Goal: Information Seeking & Learning: Find specific fact

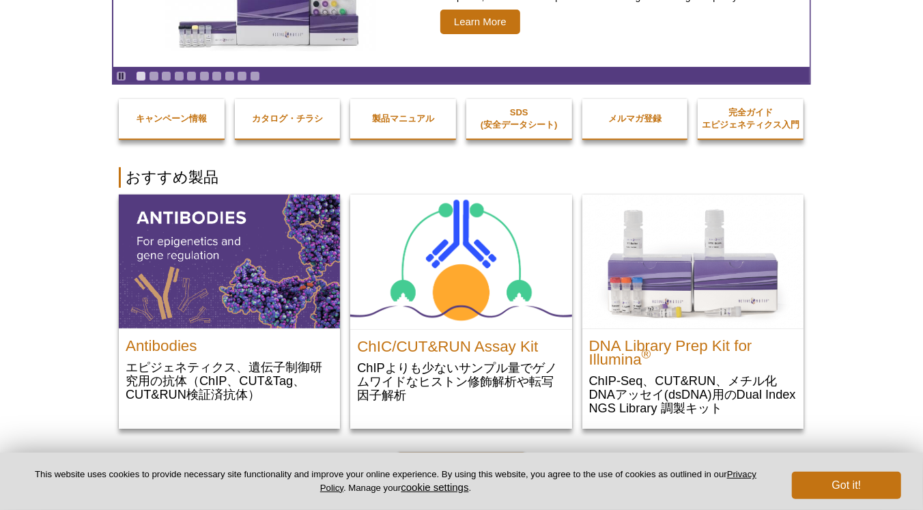
scroll to position [205, 0]
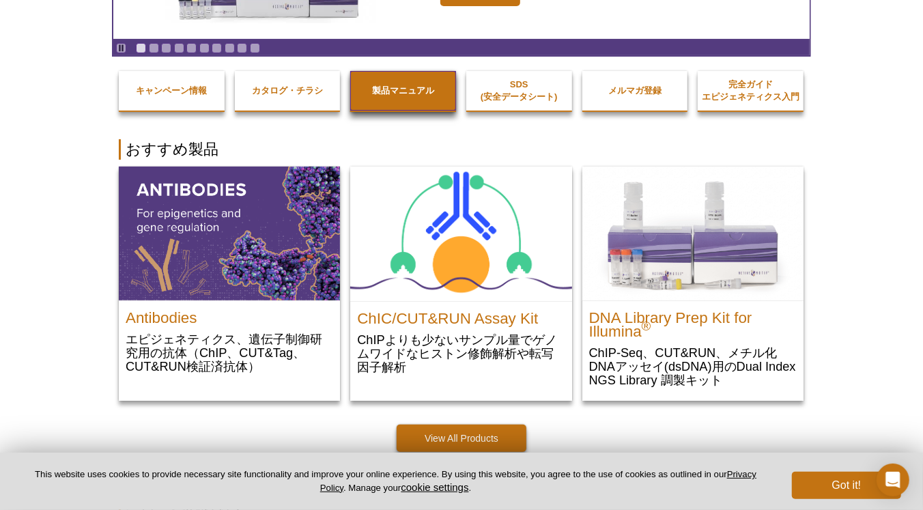
click at [399, 87] on strong "製品マニュアル" at bounding box center [403, 90] width 62 height 10
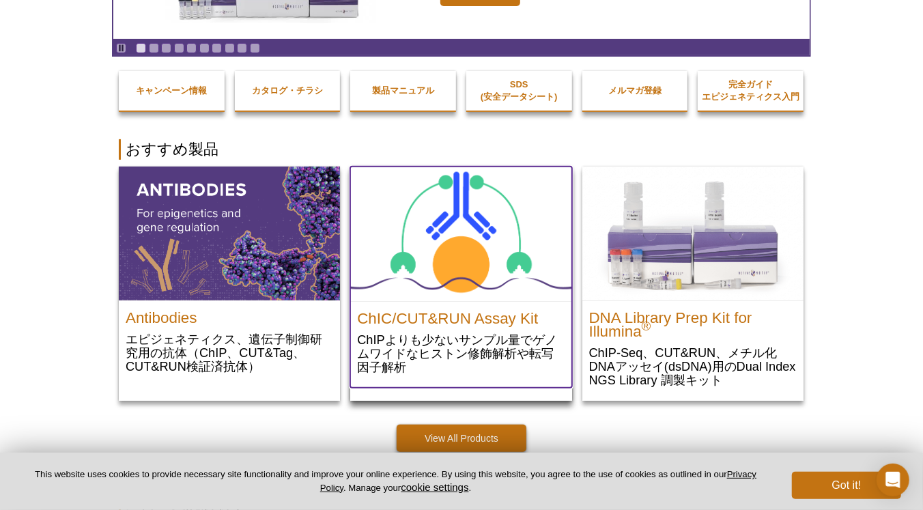
click at [450, 259] on img at bounding box center [460, 234] width 221 height 134
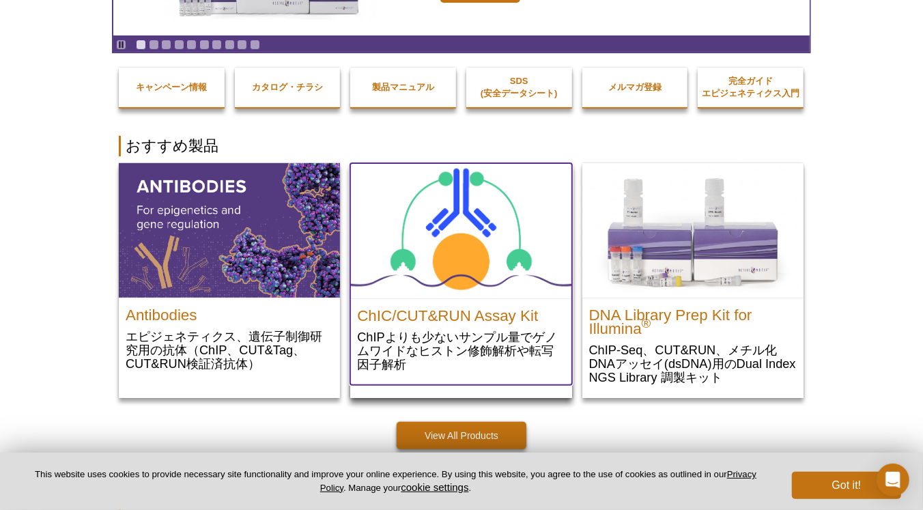
scroll to position [184, 0]
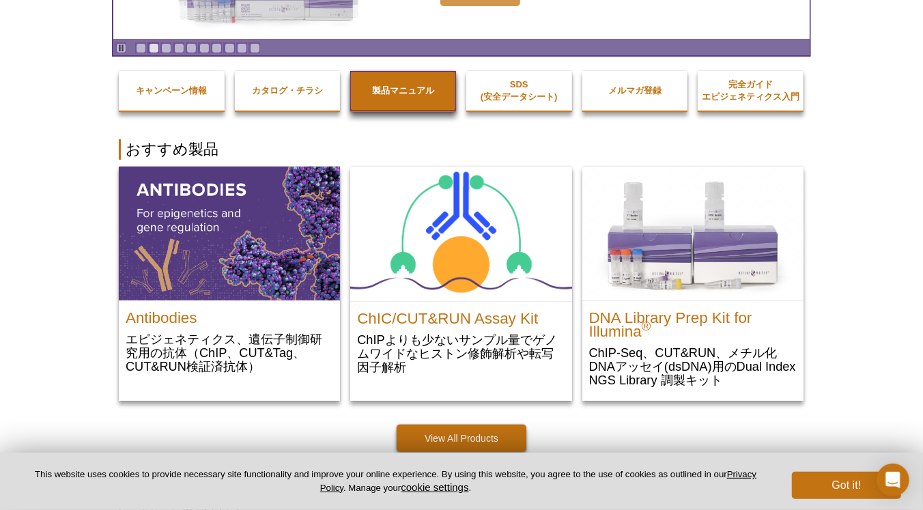
click at [433, 84] on link "製品マニュアル" at bounding box center [403, 91] width 106 height 40
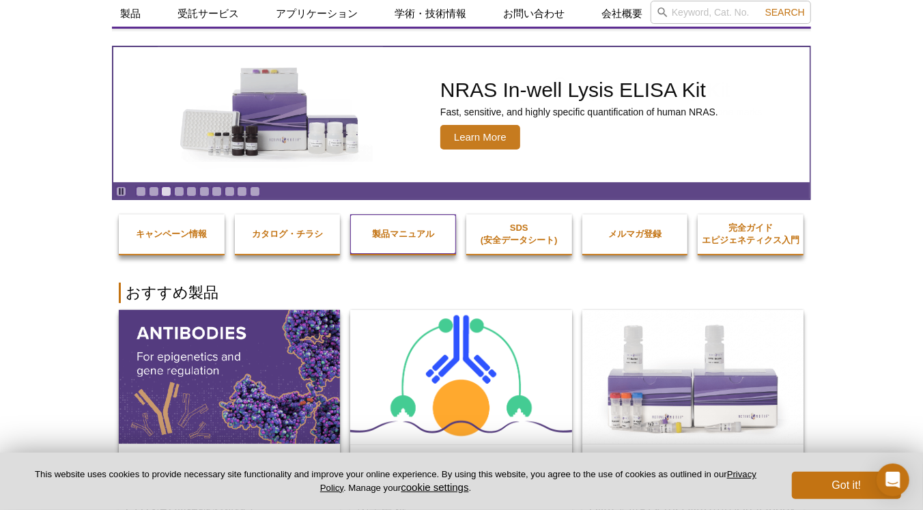
scroll to position [0, 0]
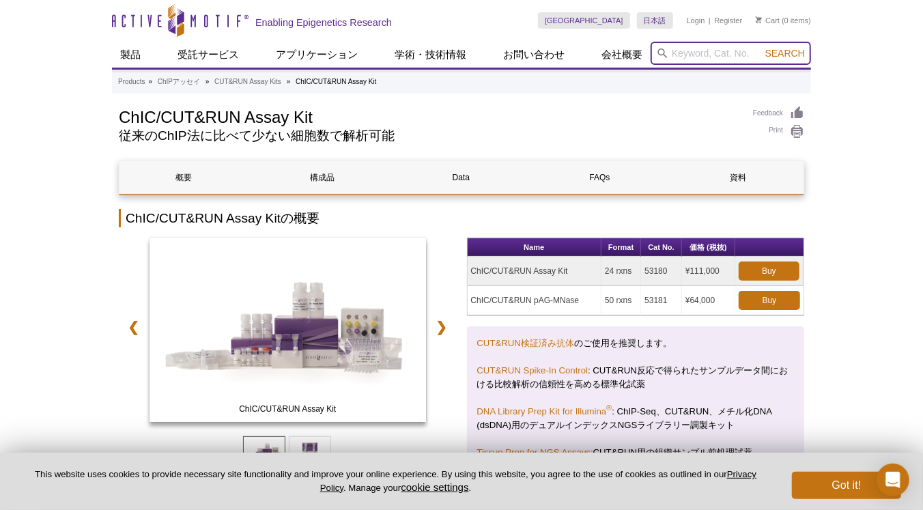
click at [723, 49] on input "search" at bounding box center [730, 53] width 160 height 23
paste input "110352"
type input "110352"
click at [761, 47] on button "Search" at bounding box center [785, 53] width 48 height 12
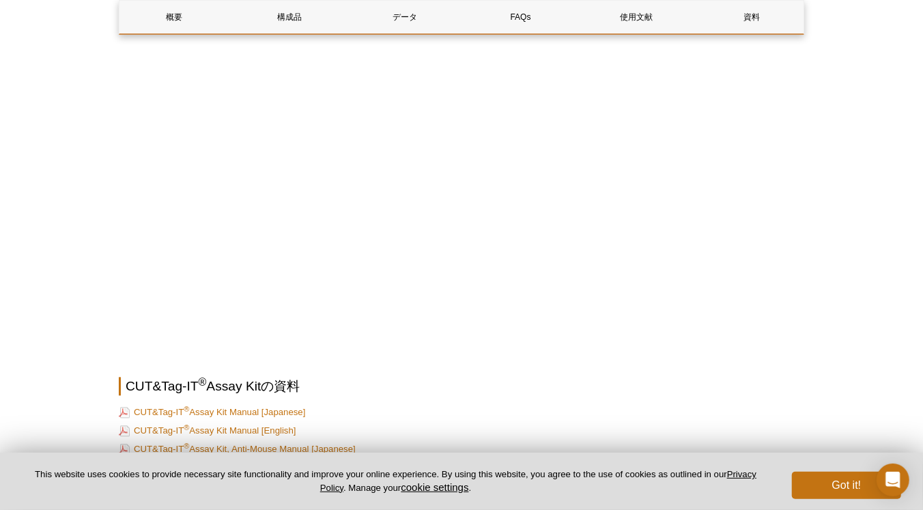
scroll to position [4778, 0]
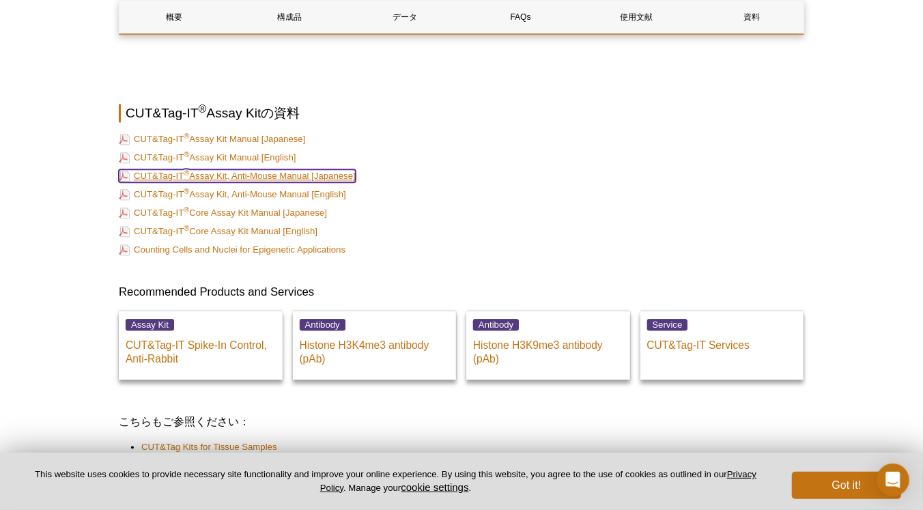
click at [314, 169] on link "CUT&Tag-IT ® Assay Kit, Anti-Mouse Manual [Japanese]" at bounding box center [237, 175] width 237 height 13
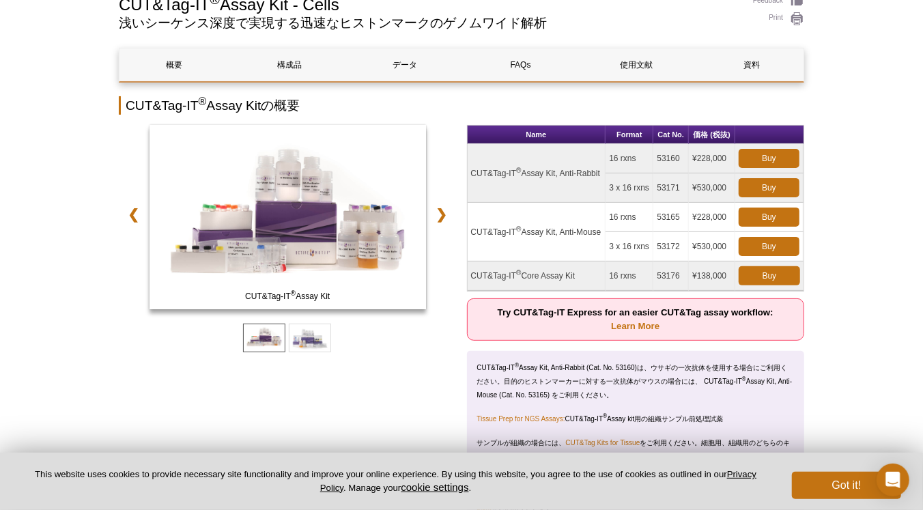
scroll to position [137, 0]
